Goal: Task Accomplishment & Management: Manage account settings

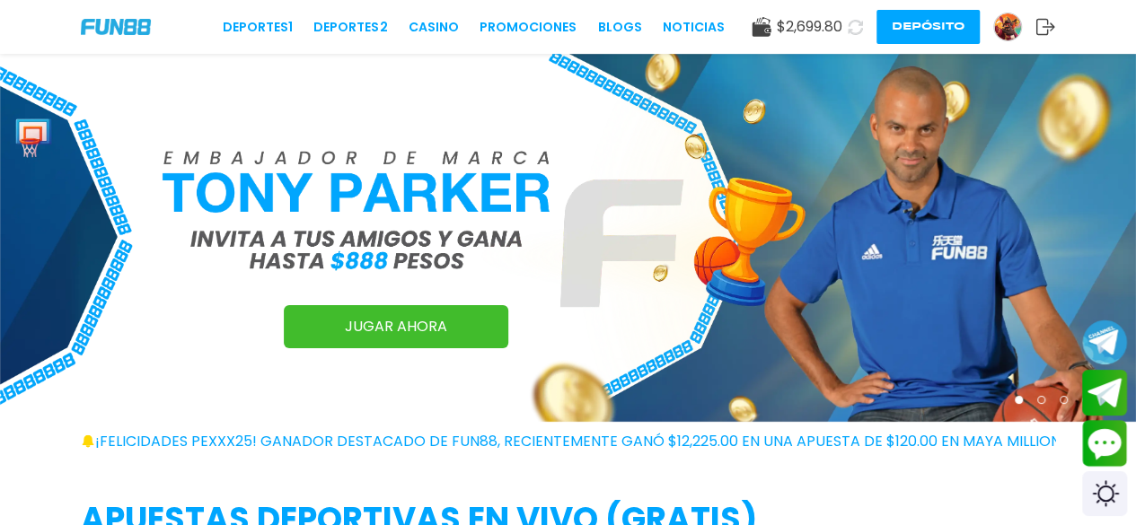
click at [998, 21] on img at bounding box center [1007, 26] width 27 height 27
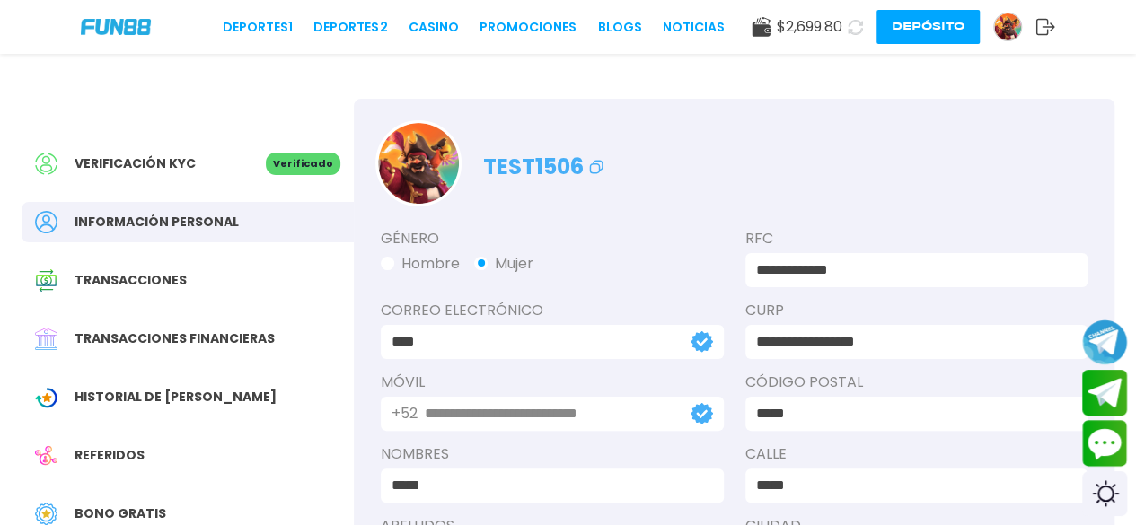
click at [1051, 30] on use at bounding box center [1045, 27] width 19 height 16
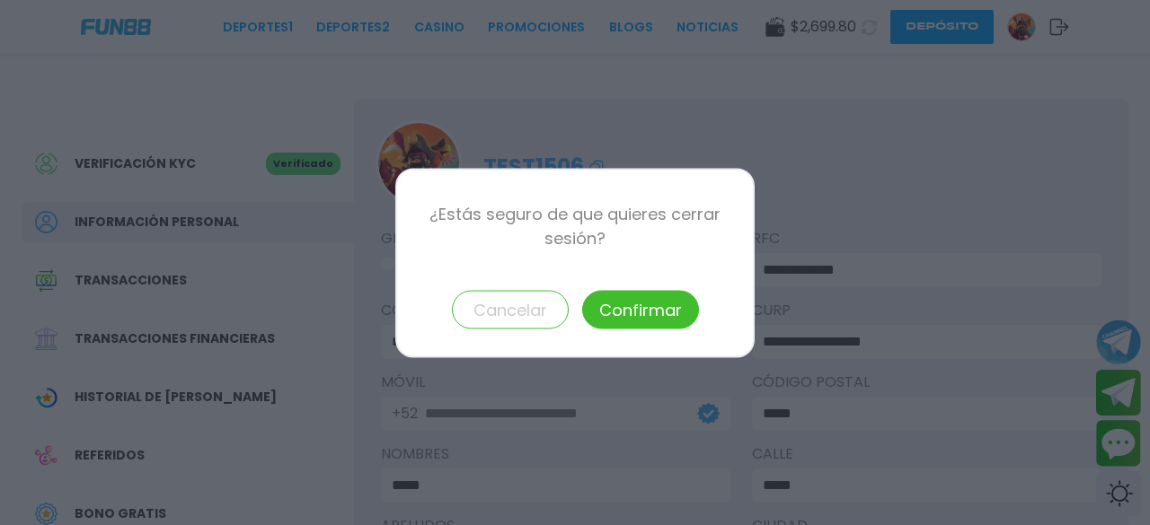
click at [656, 308] on button "Confirmar" at bounding box center [640, 309] width 117 height 39
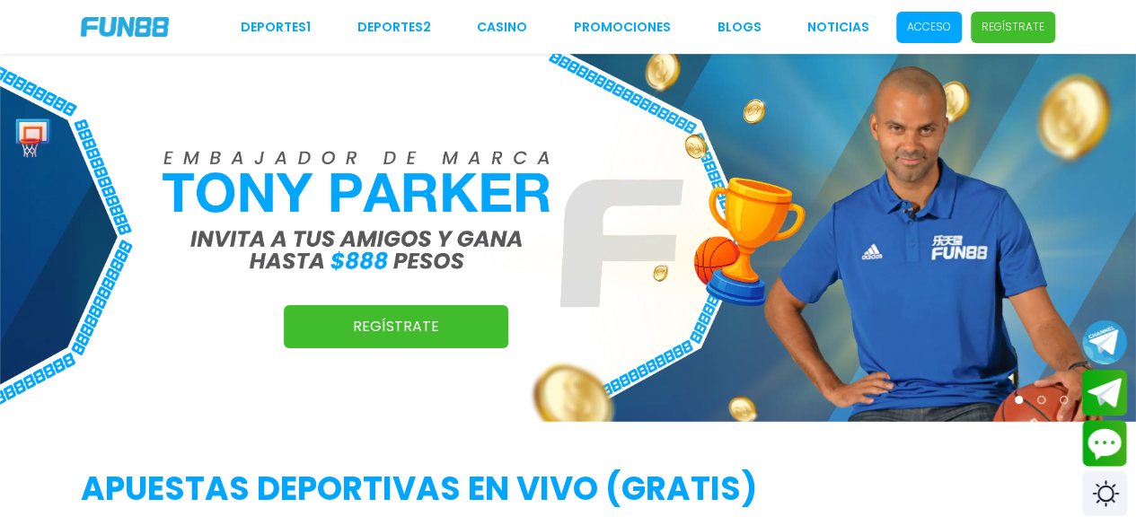
click at [942, 33] on p "Acceso" at bounding box center [929, 27] width 44 height 16
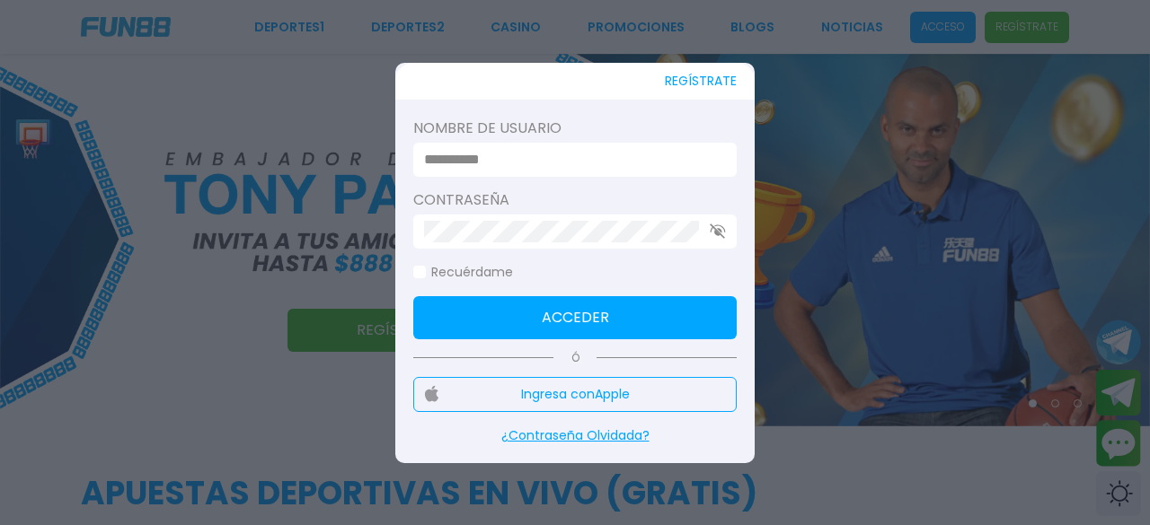
click at [498, 166] on input at bounding box center [569, 160] width 291 height 22
type input "*******"
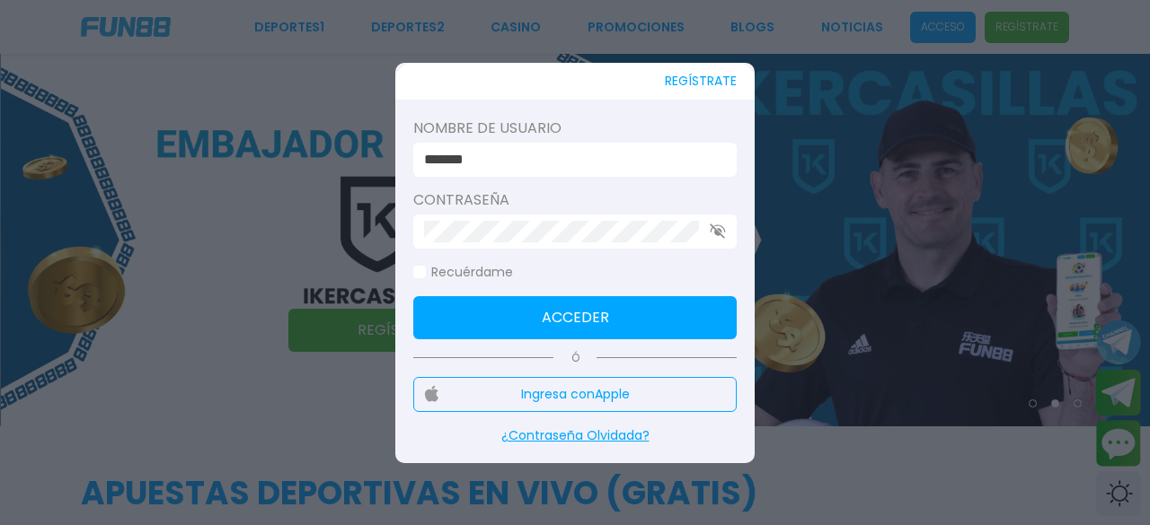
click button "Acceder" at bounding box center [574, 317] width 323 height 43
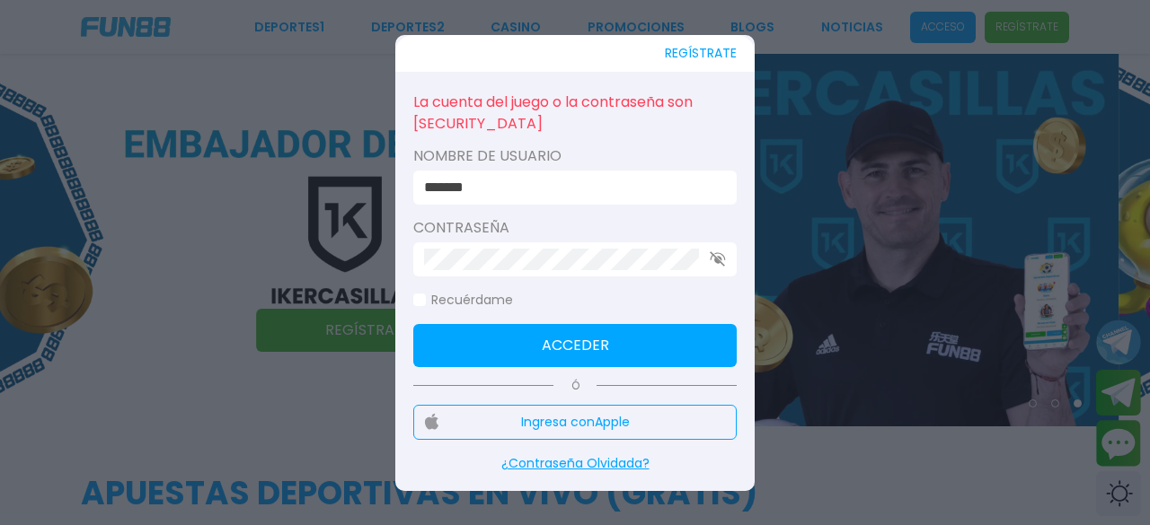
click at [720, 251] on div at bounding box center [574, 259] width 323 height 34
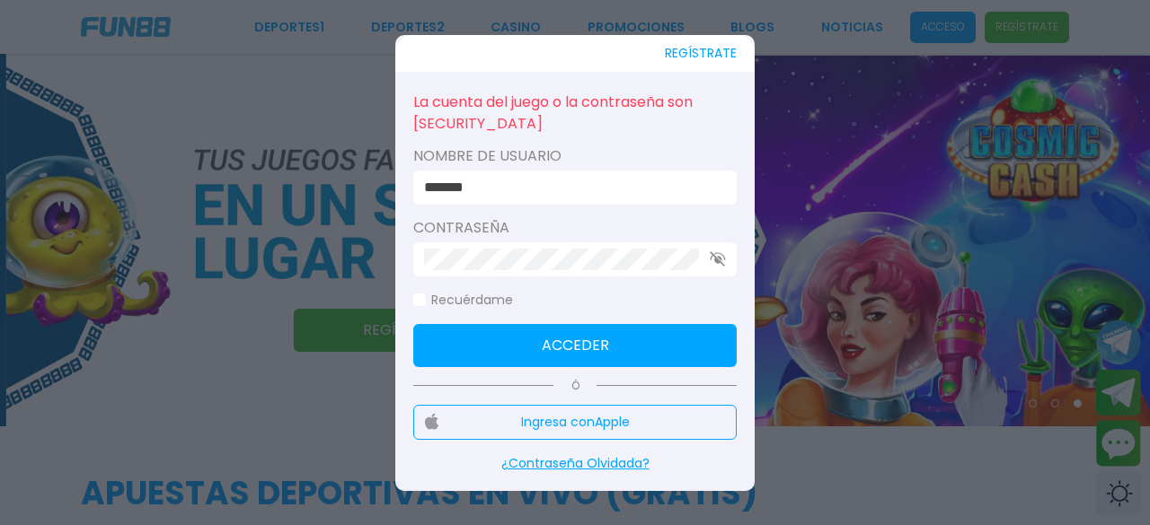
click at [713, 263] on icon "button" at bounding box center [718, 258] width 16 height 15
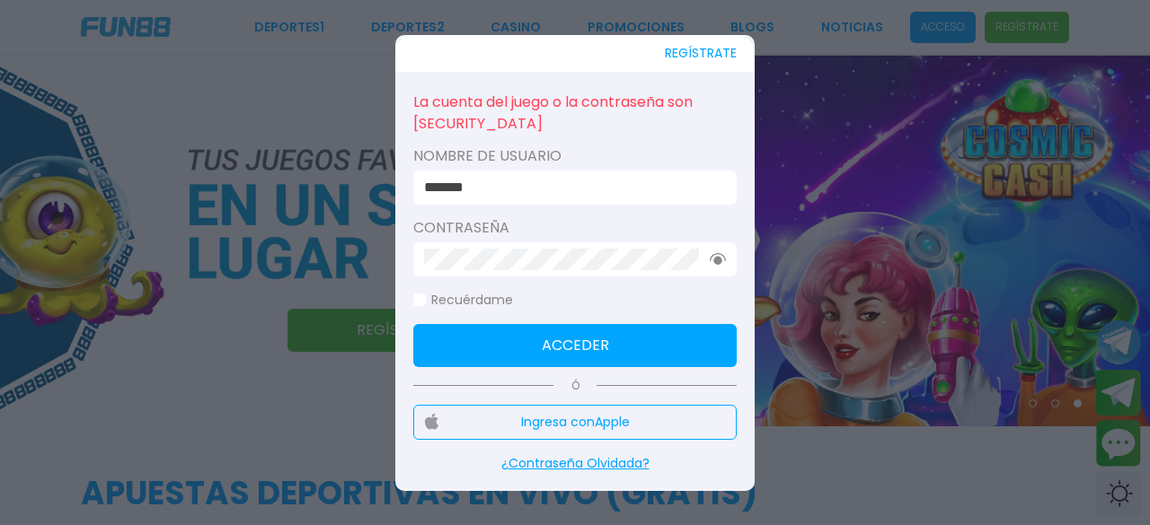
click button "Acceder" at bounding box center [574, 345] width 323 height 43
